Goal: Information Seeking & Learning: Learn about a topic

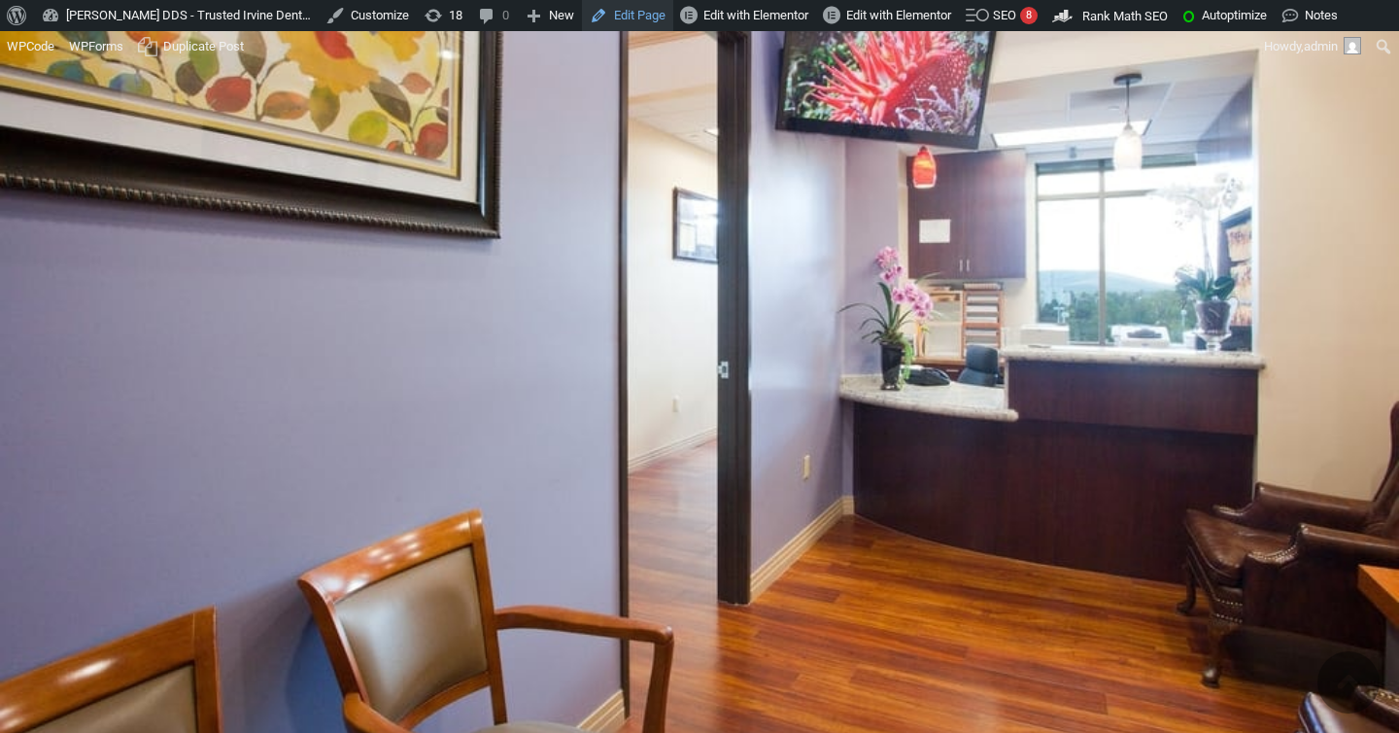
scroll to position [12915, 0]
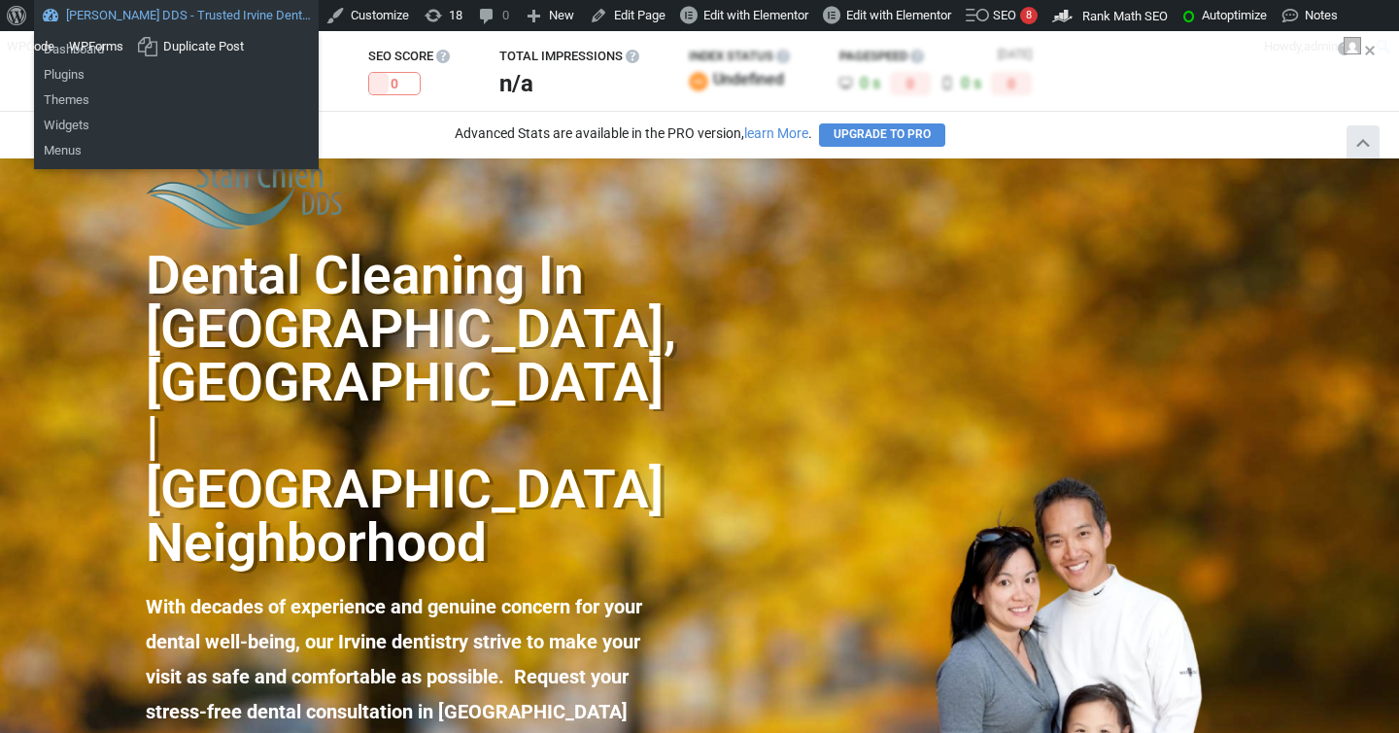
click at [145, 17] on link "[PERSON_NAME] DDS - Trusted Irvine Dent…" at bounding box center [176, 15] width 285 height 31
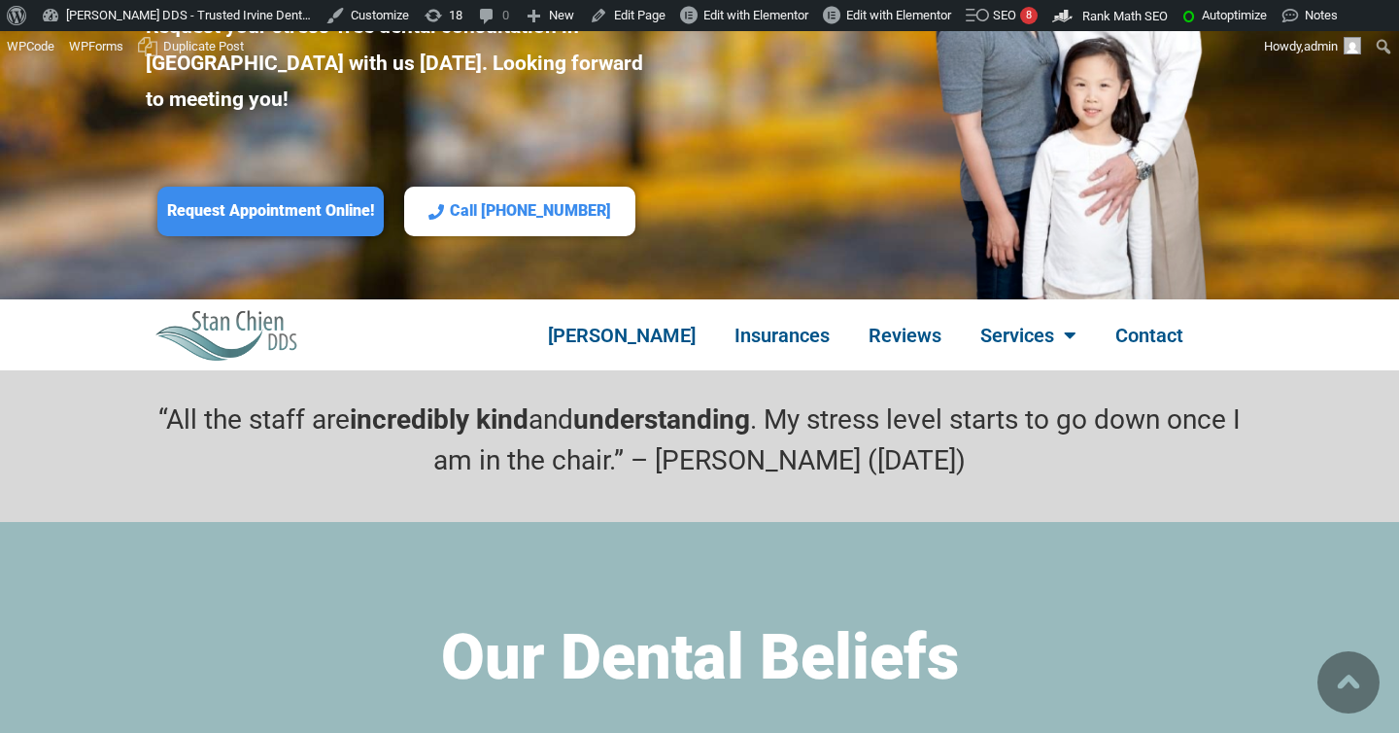
scroll to position [502, 0]
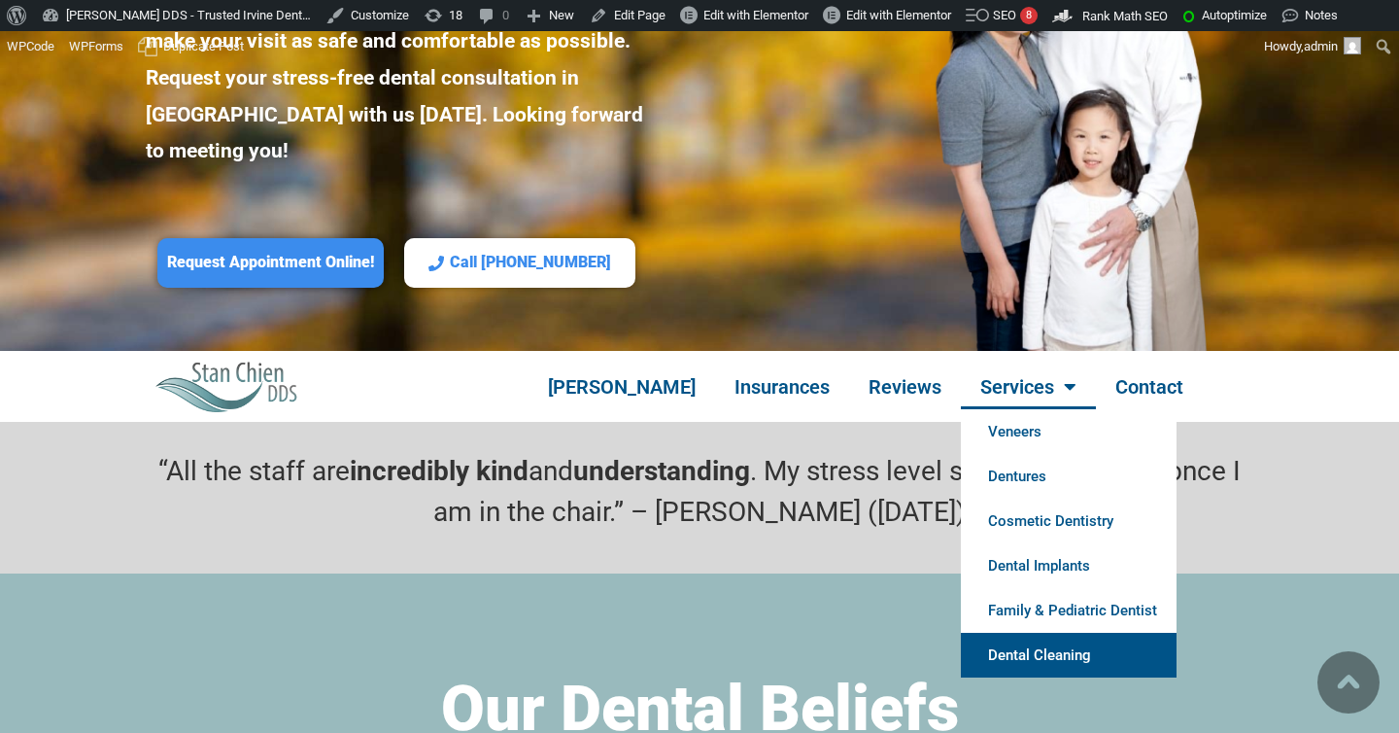
click at [1021, 632] on link "Dental Cleaning" at bounding box center [1069, 654] width 216 height 45
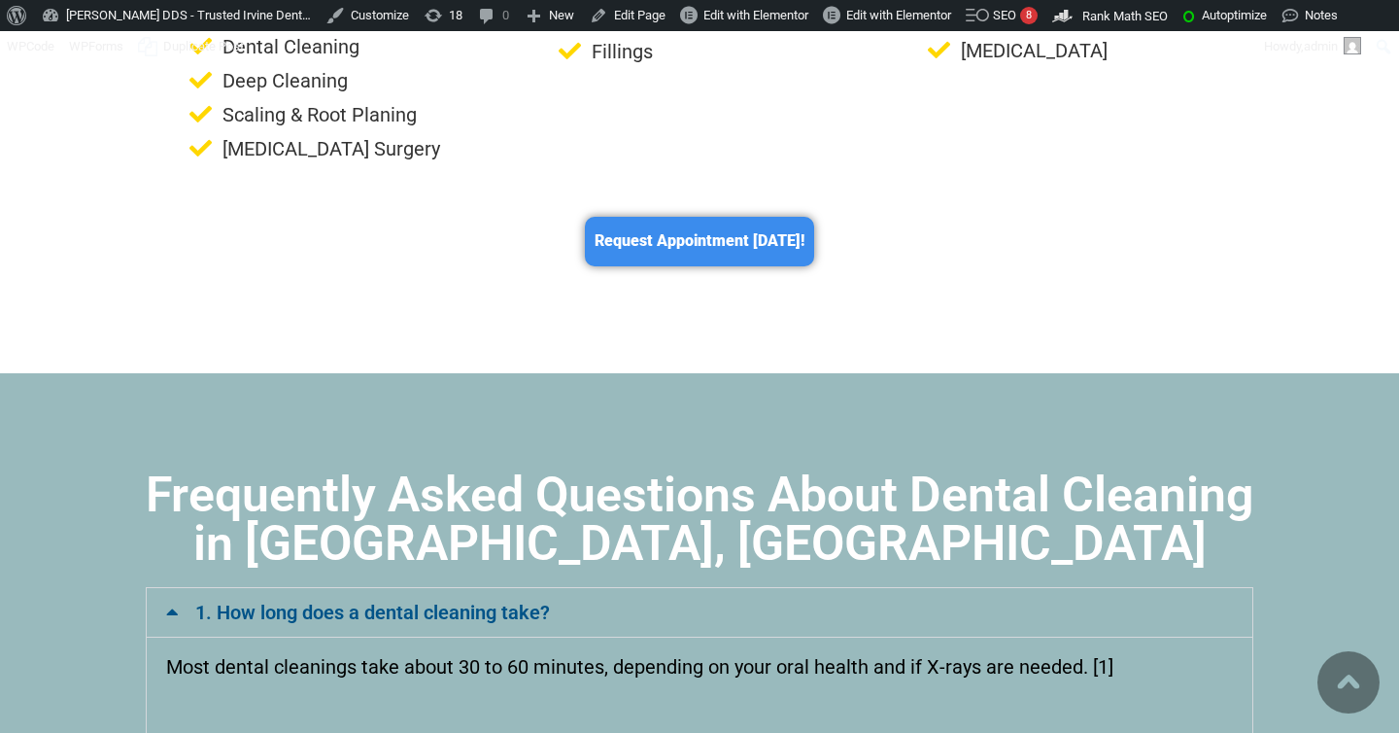
scroll to position [11783, 0]
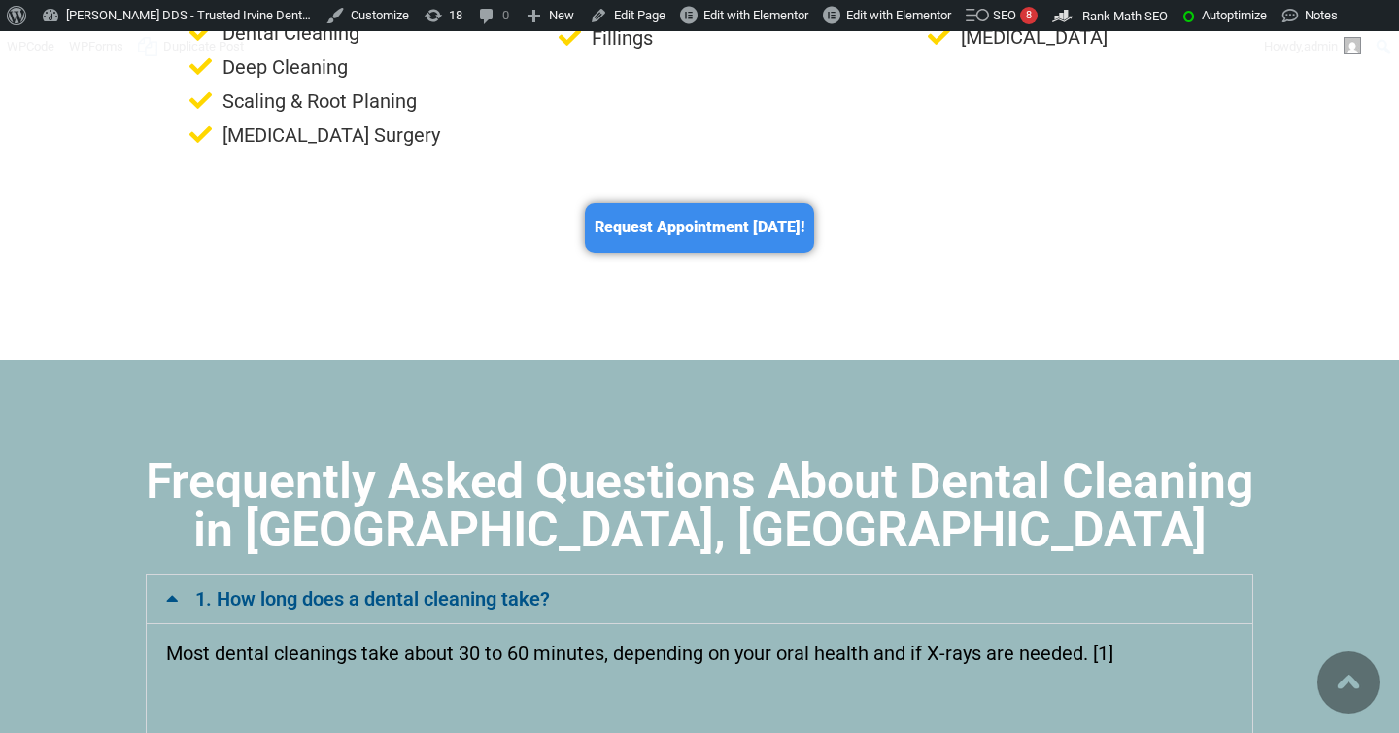
click at [171, 589] on icon at bounding box center [172, 598] width 13 height 19
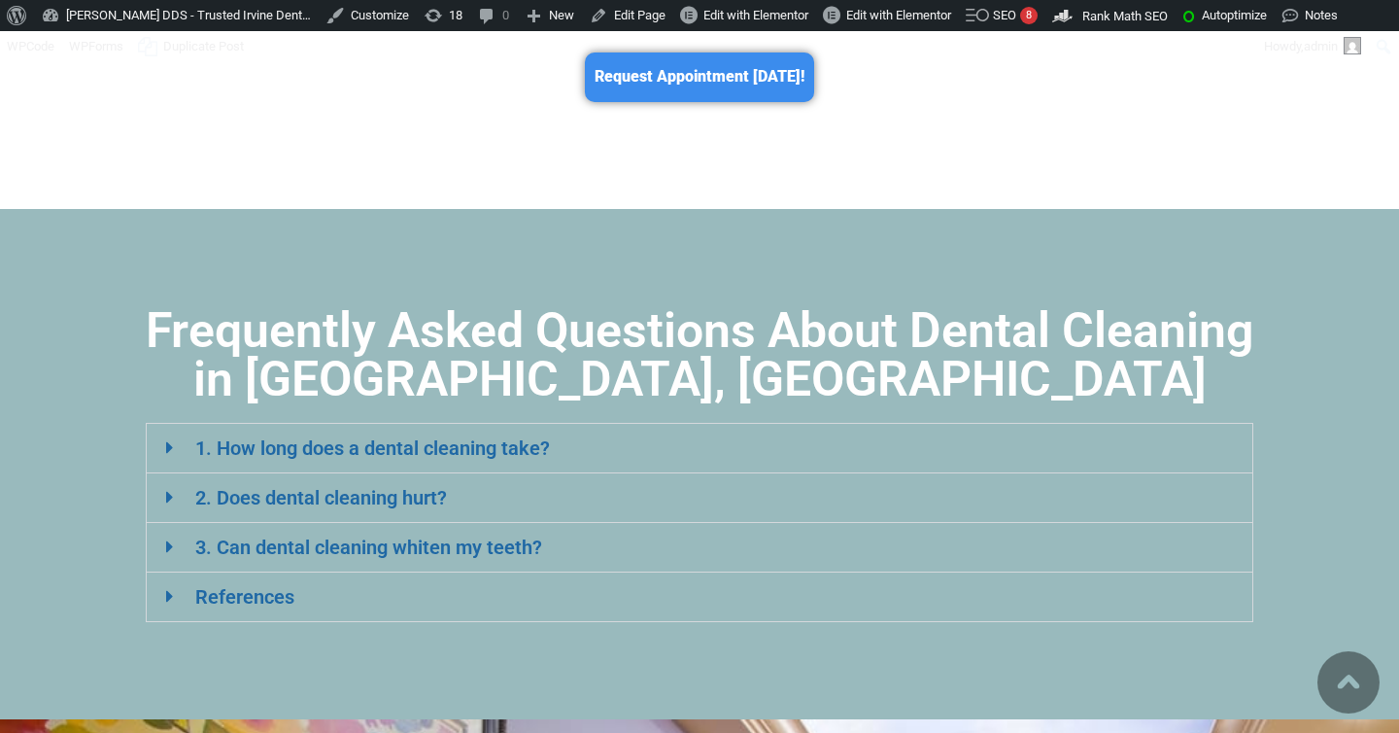
scroll to position [11941, 0]
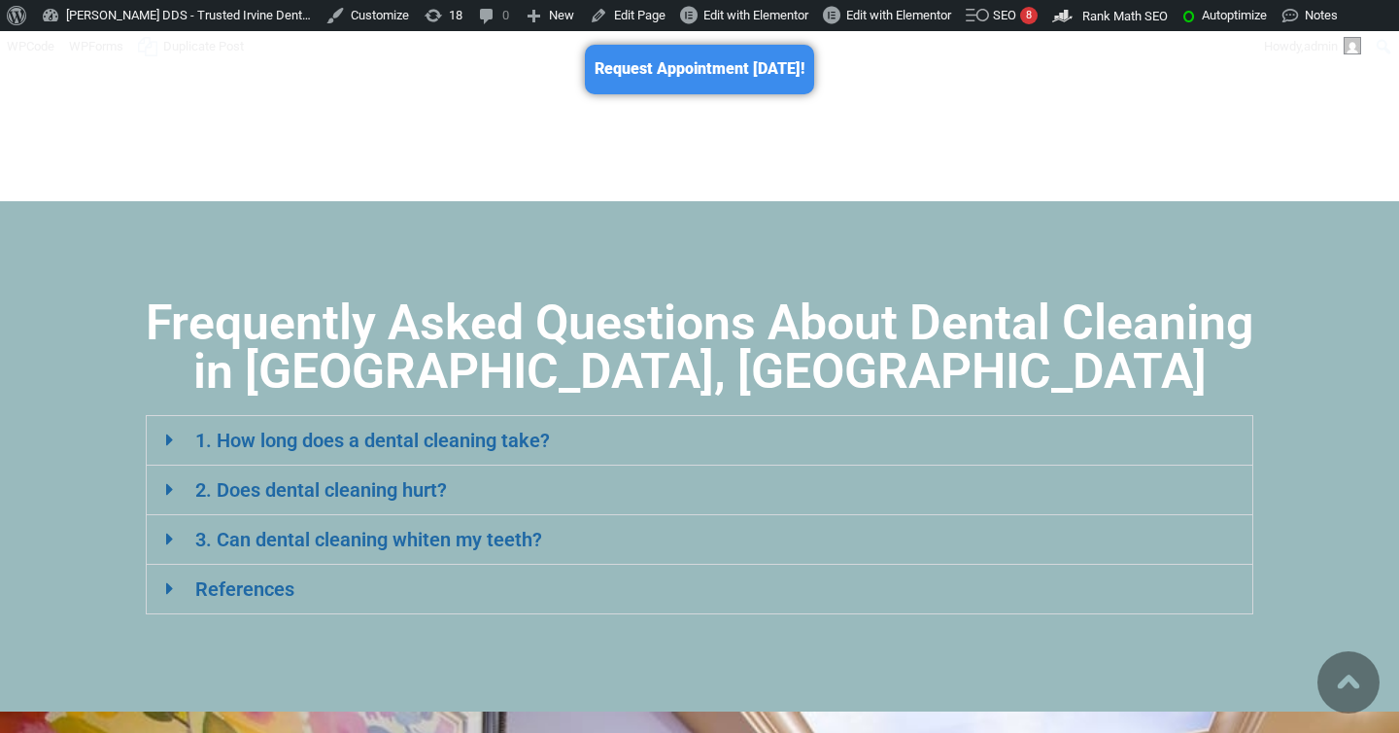
click at [170, 530] on icon at bounding box center [170, 539] width 8 height 19
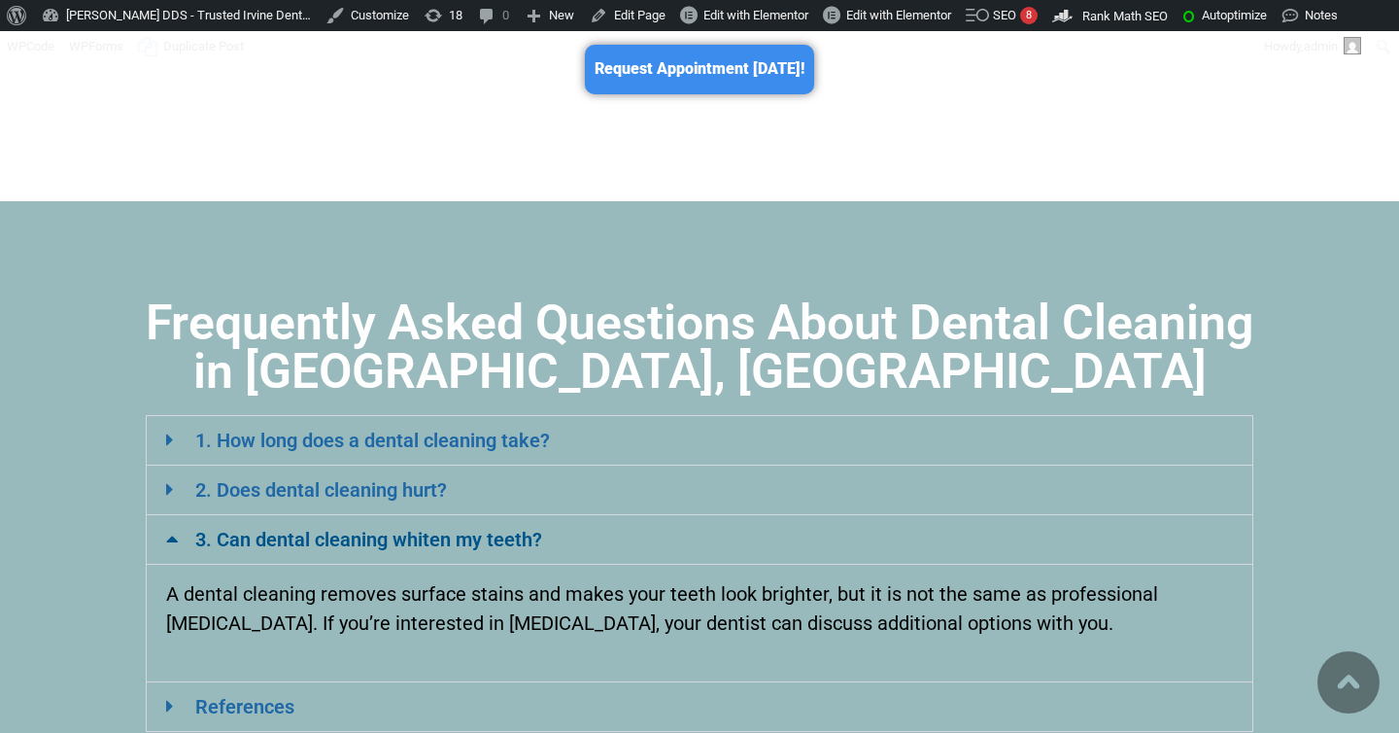
click at [171, 480] on icon at bounding box center [170, 489] width 8 height 19
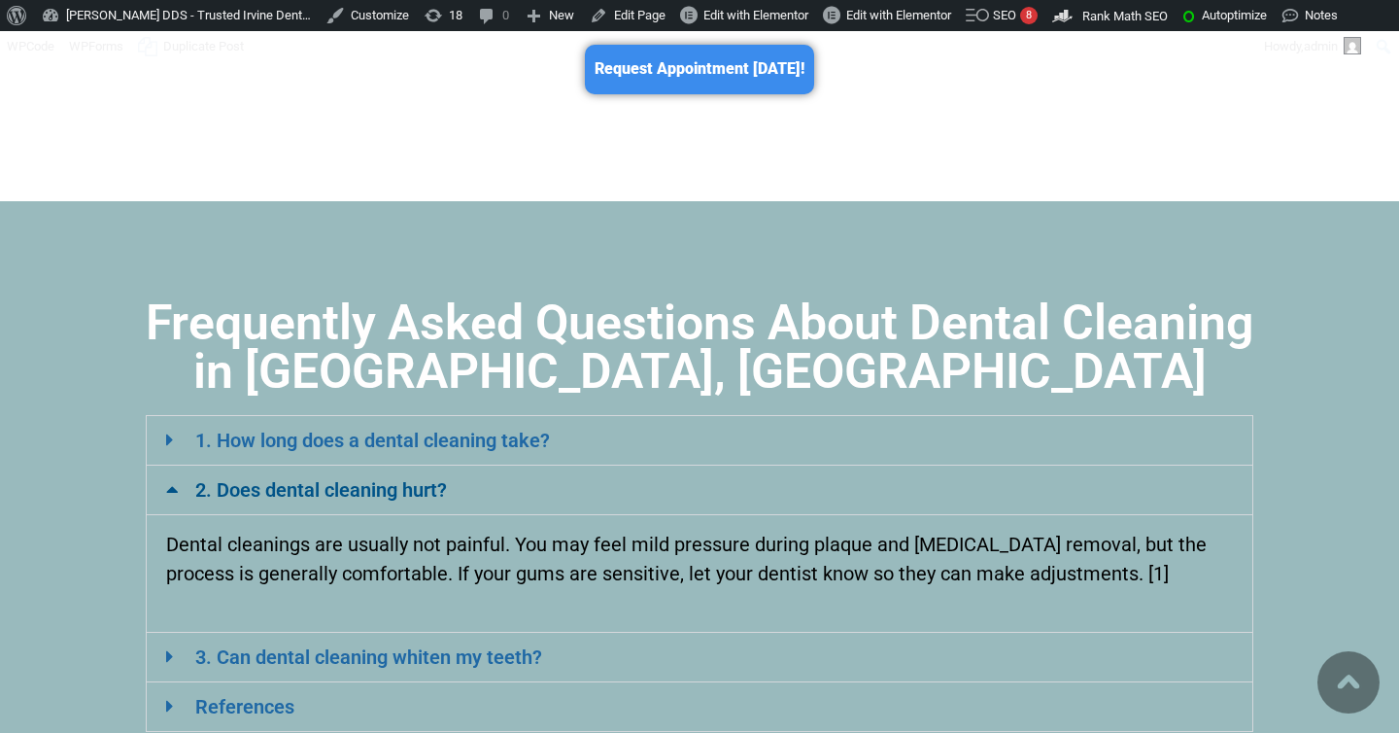
click at [168, 416] on div "1. How long does a dental cleaning take?" at bounding box center [700, 440] width 1106 height 49
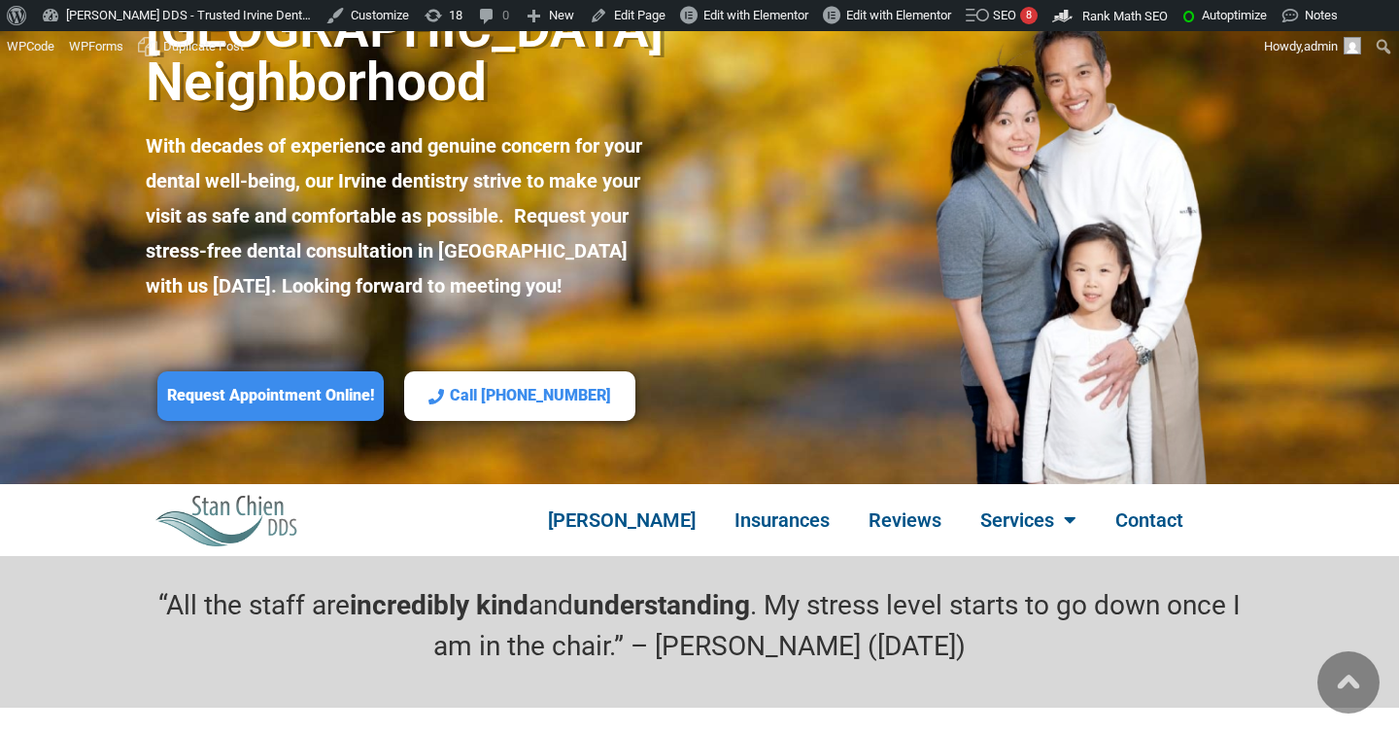
scroll to position [464, 0]
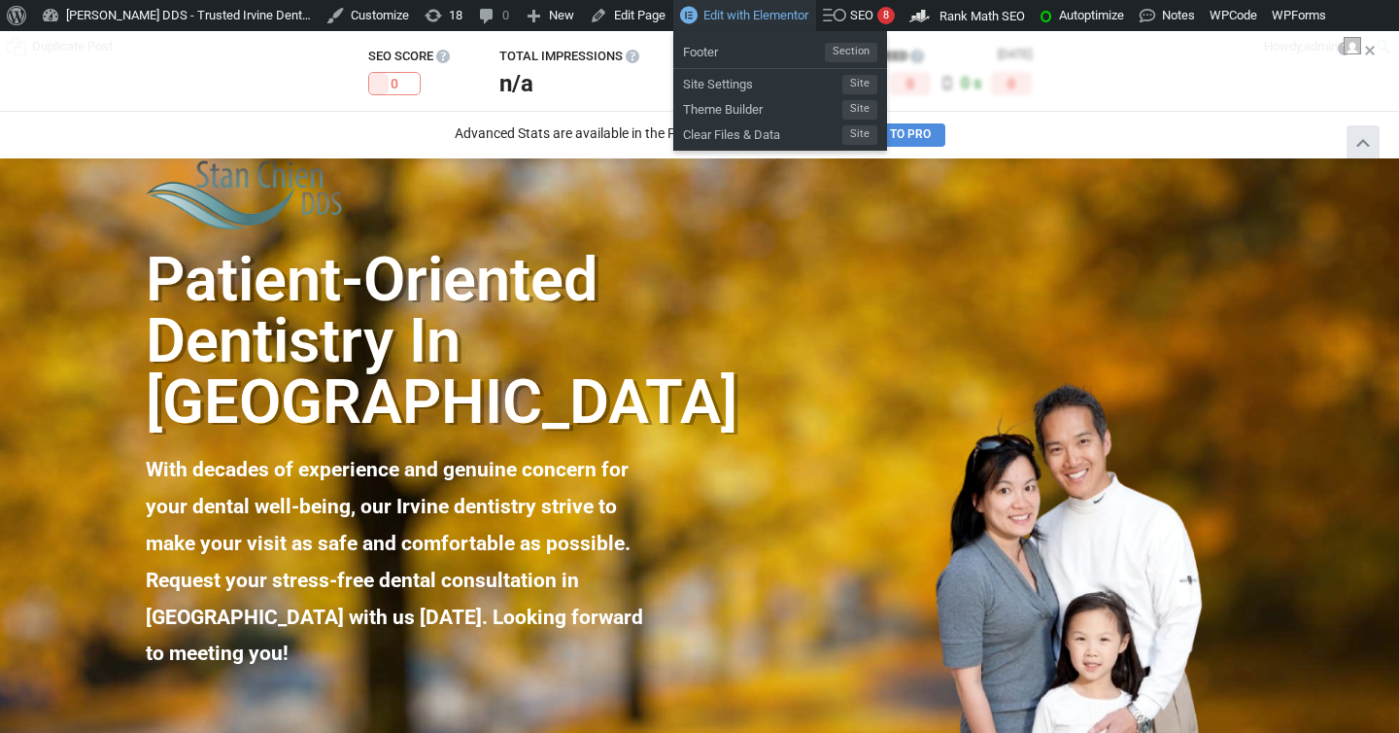
click at [746, 16] on span "Edit with Elementor" at bounding box center [755, 15] width 105 height 15
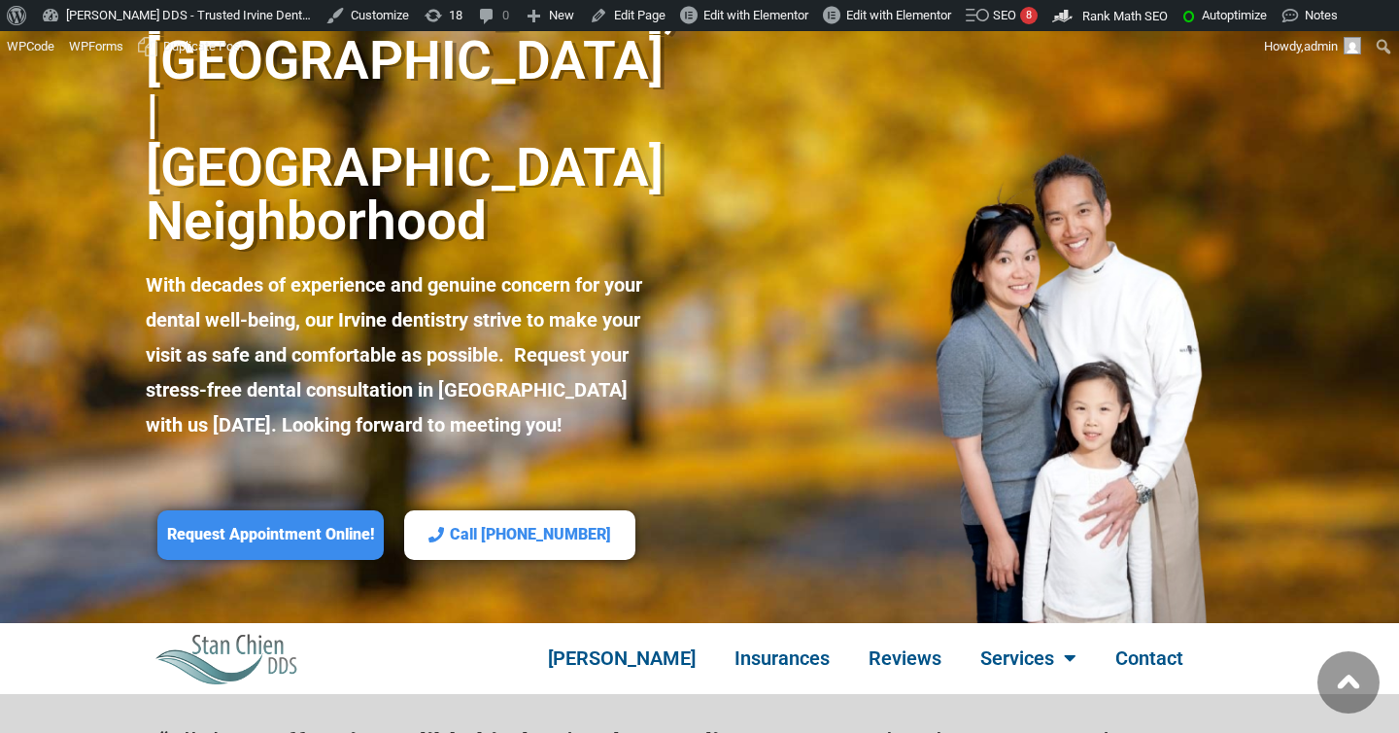
scroll to position [404, 0]
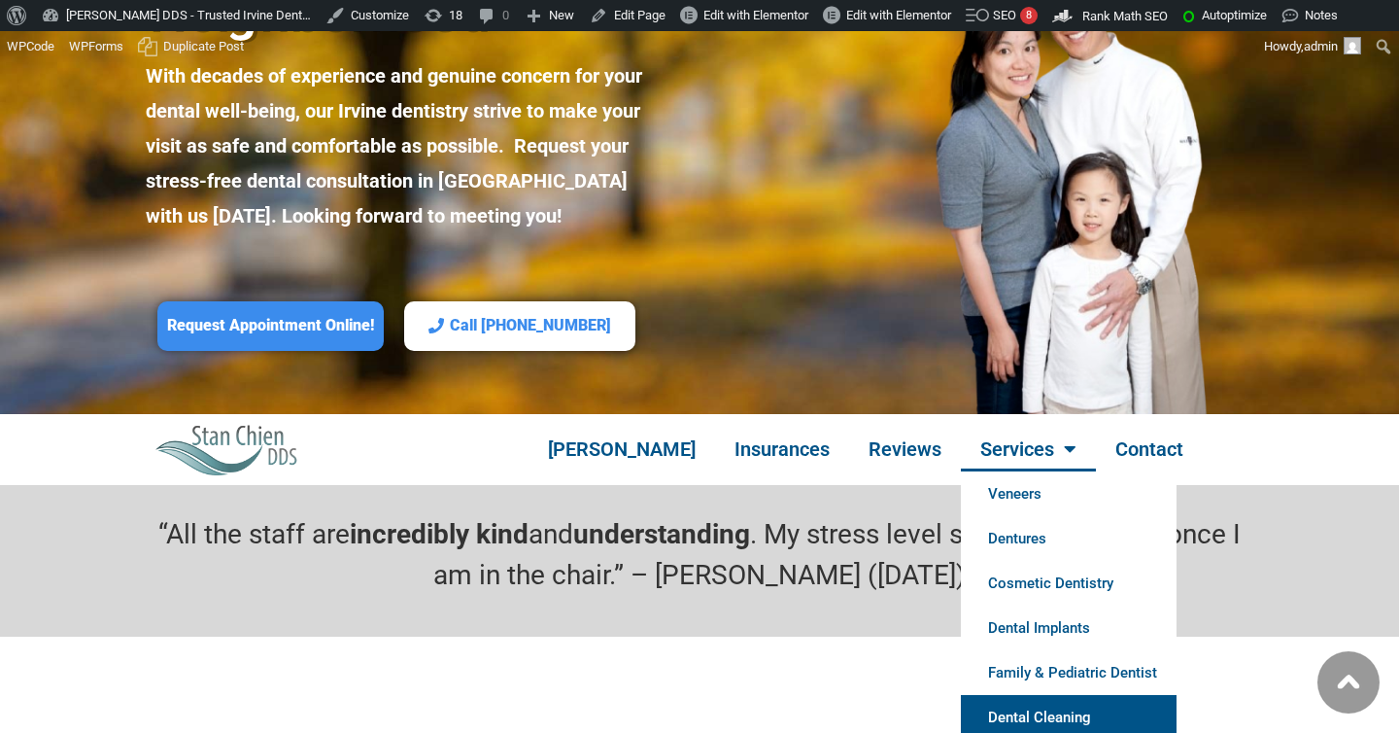
click at [1075, 151] on img at bounding box center [1074, 170] width 360 height 488
